Goal: Information Seeking & Learning: Learn about a topic

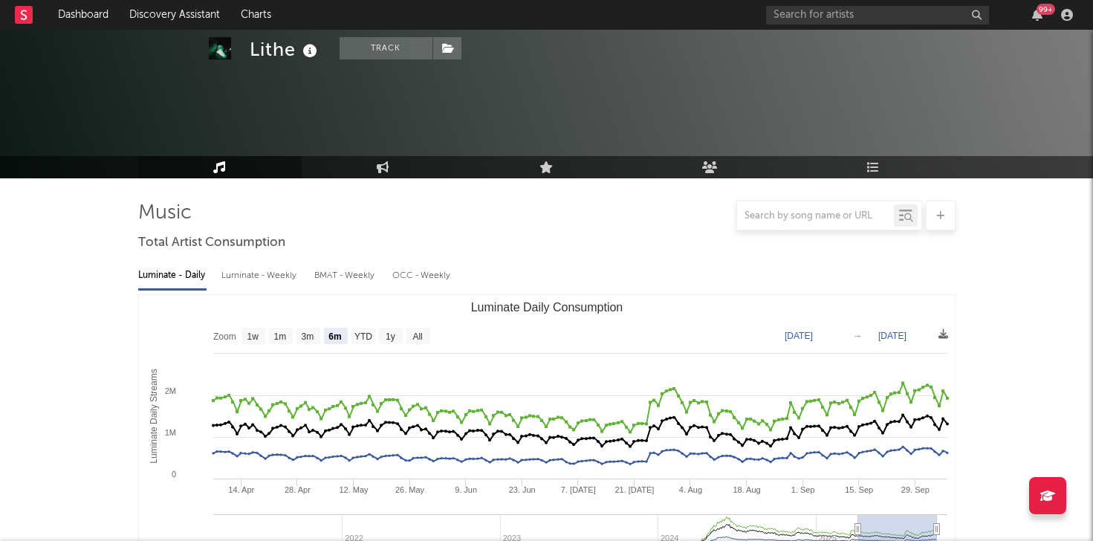
select select "6m"
select select "1w"
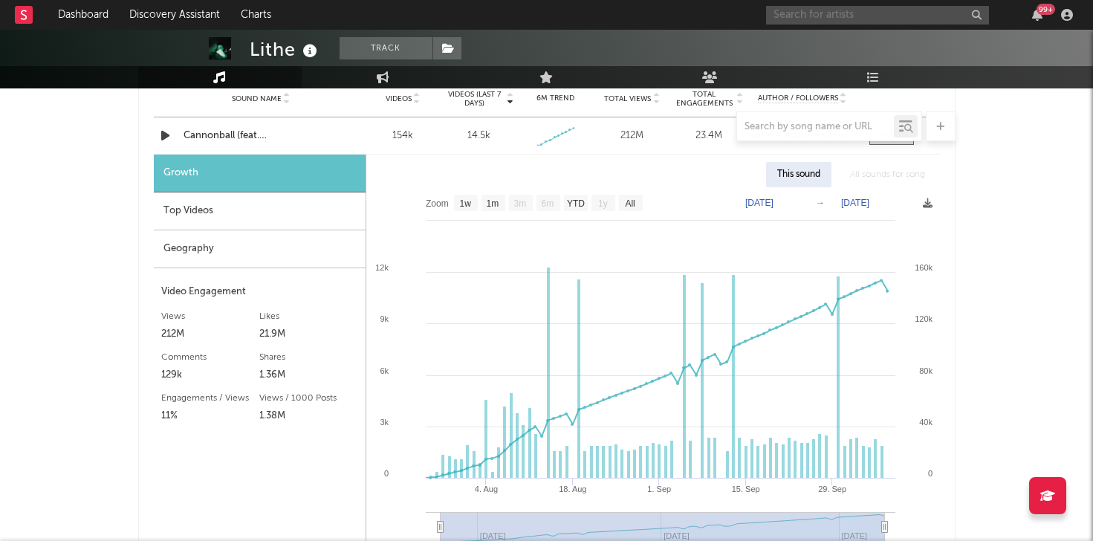
click at [827, 19] on input "text" at bounding box center [877, 15] width 223 height 19
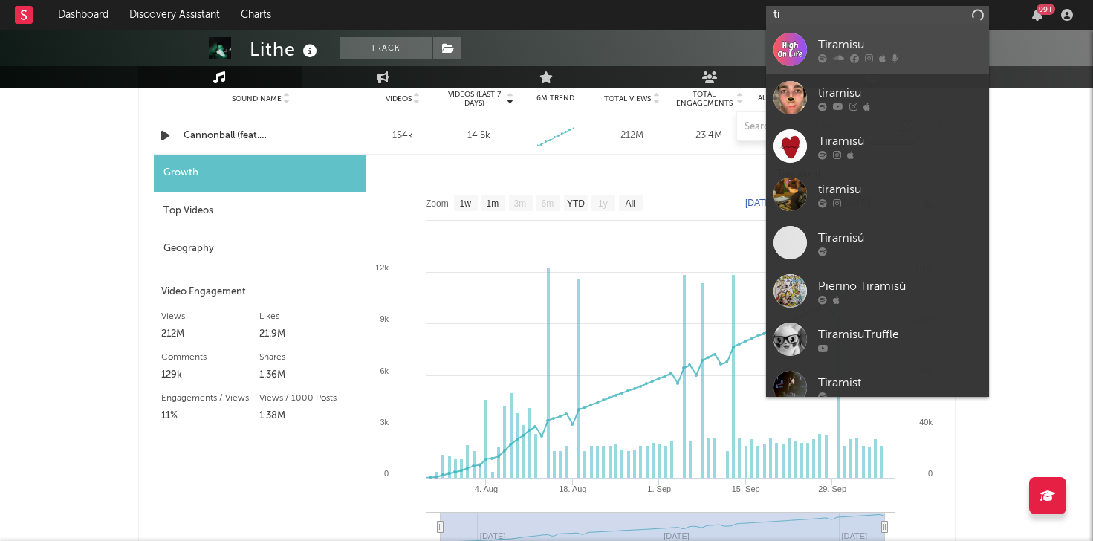
type input "t"
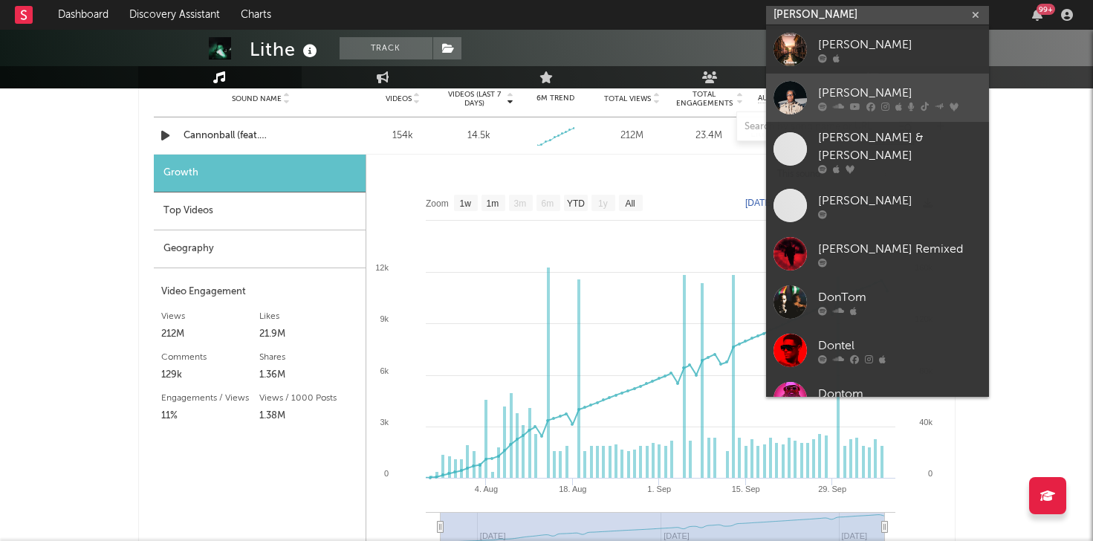
type input "[PERSON_NAME]"
click at [881, 82] on link "[PERSON_NAME]" at bounding box center [877, 98] width 223 height 48
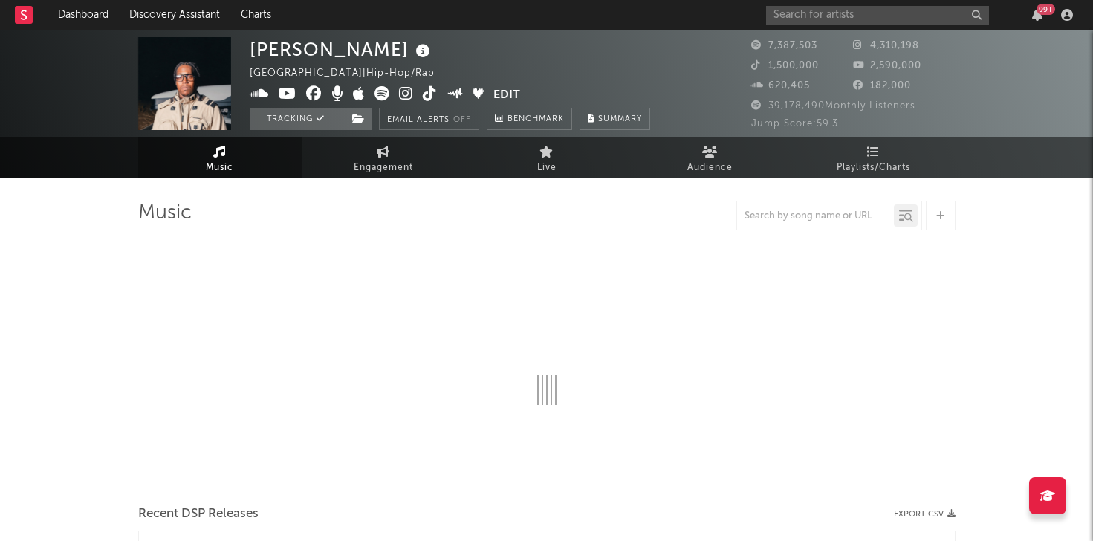
select select "6m"
